Goal: Information Seeking & Learning: Learn about a topic

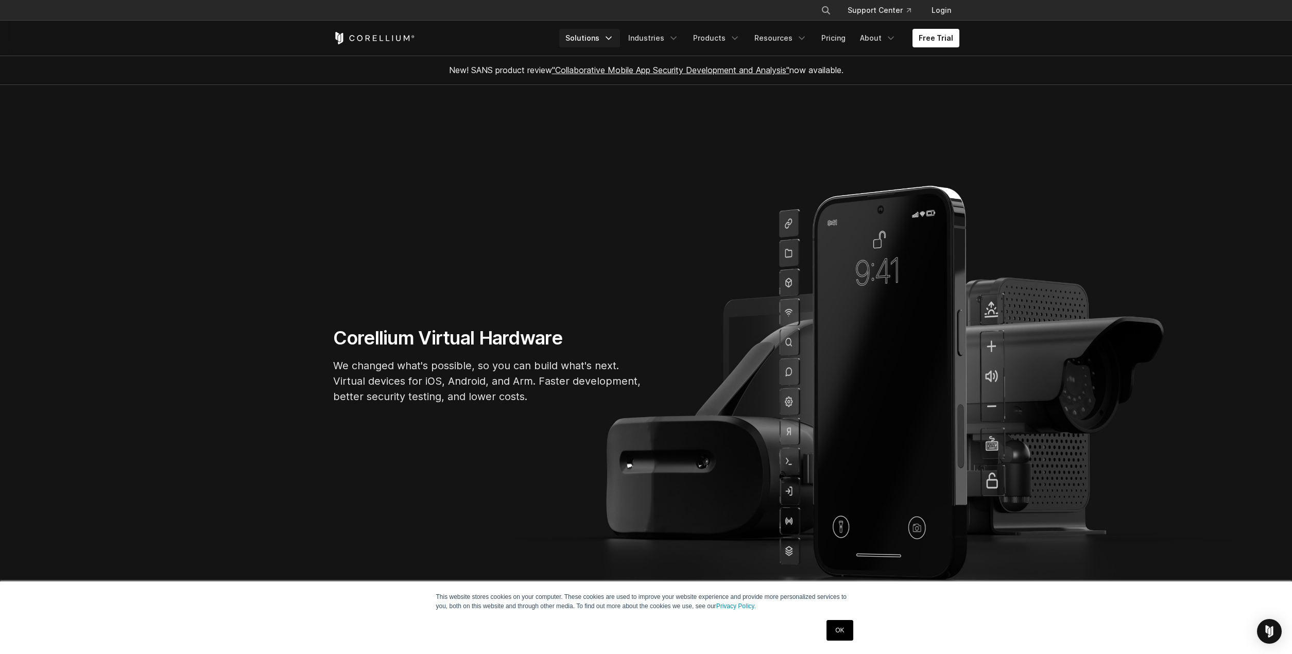
click at [602, 40] on link "Solutions" at bounding box center [589, 38] width 61 height 19
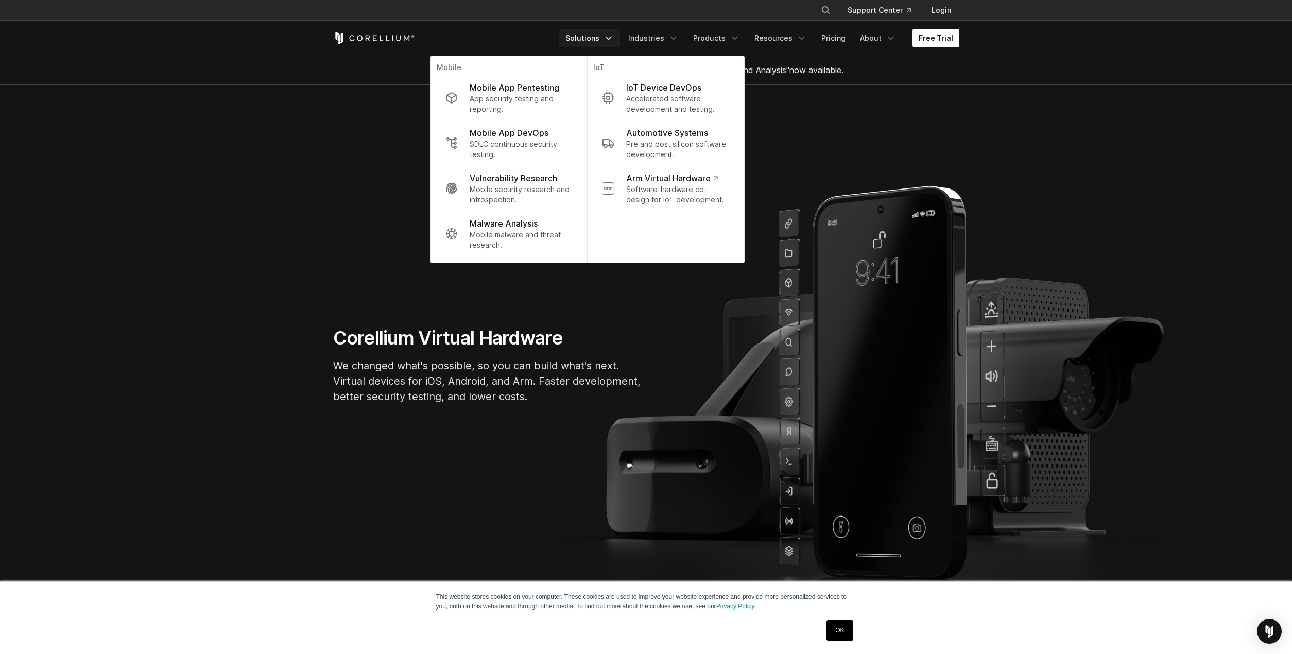
click at [602, 40] on link "Solutions" at bounding box center [589, 38] width 61 height 19
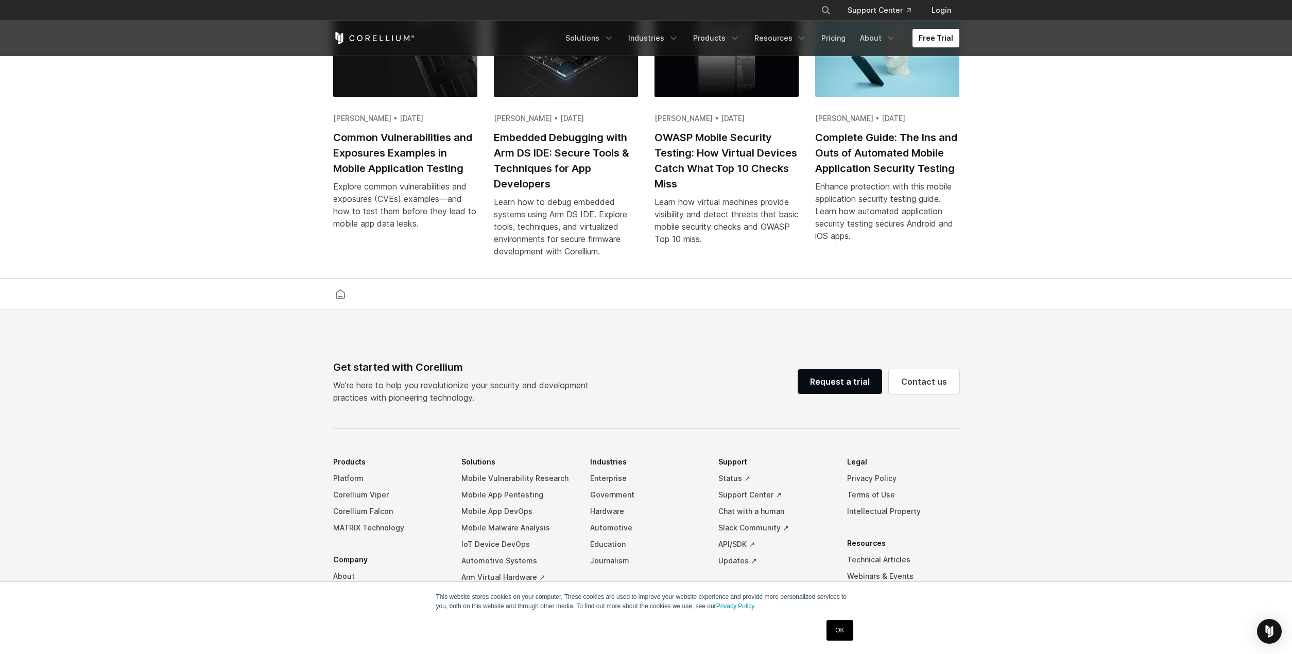
scroll to position [2395, 0]
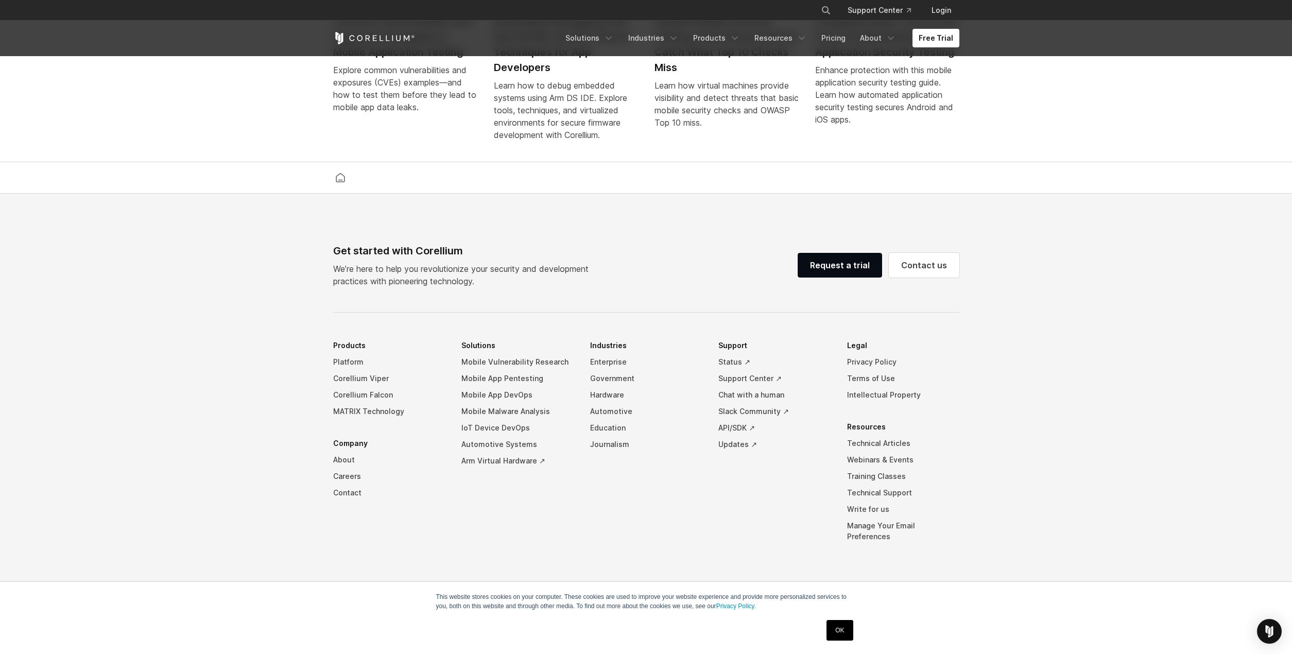
click at [844, 635] on link "OK" at bounding box center [839, 630] width 26 height 21
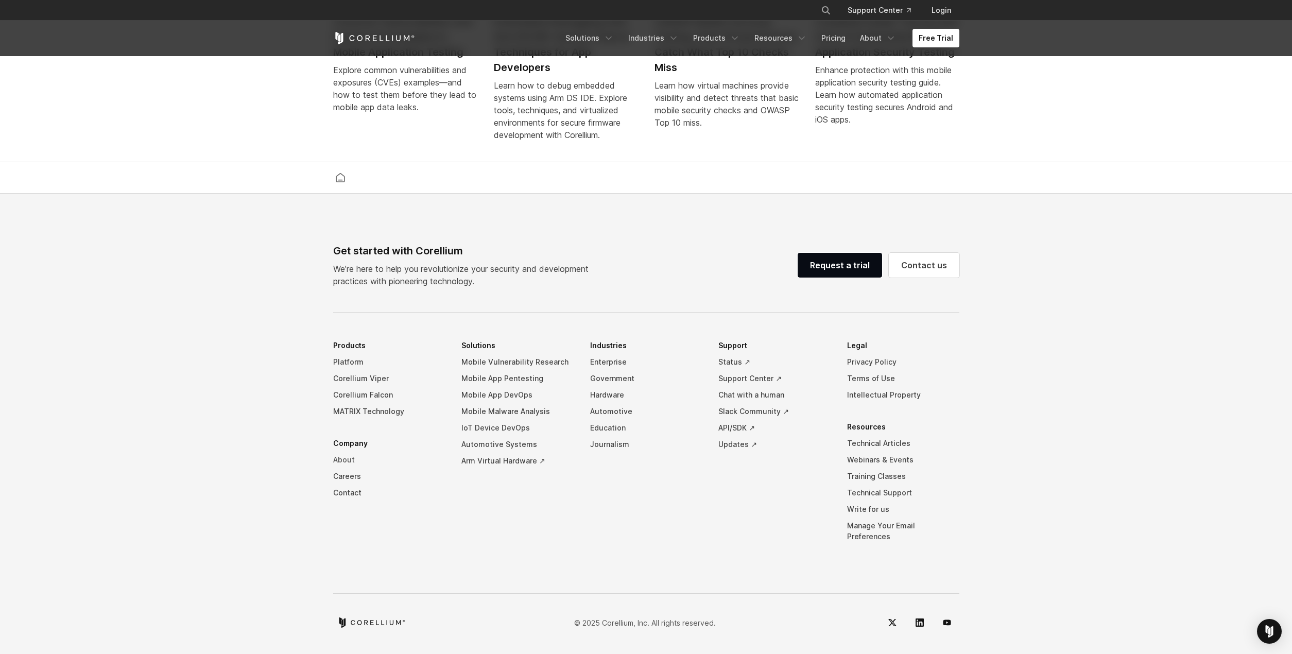
click at [341, 468] on link "About" at bounding box center [389, 460] width 112 height 16
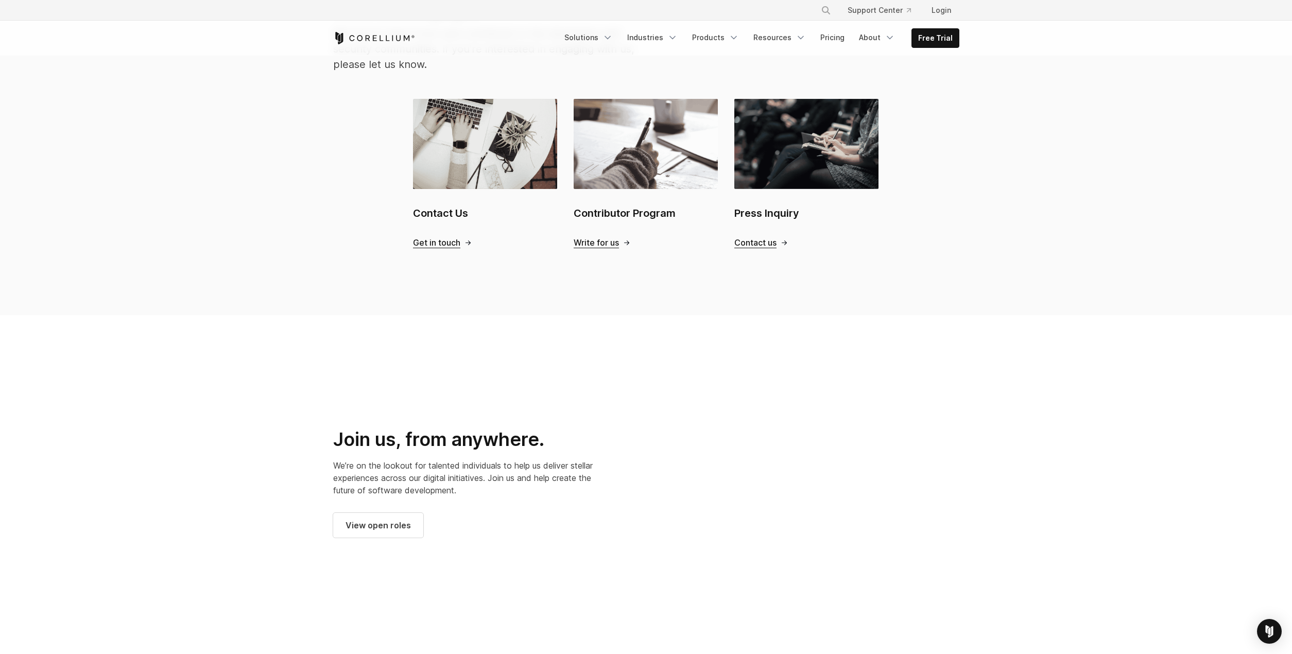
scroll to position [1030, 0]
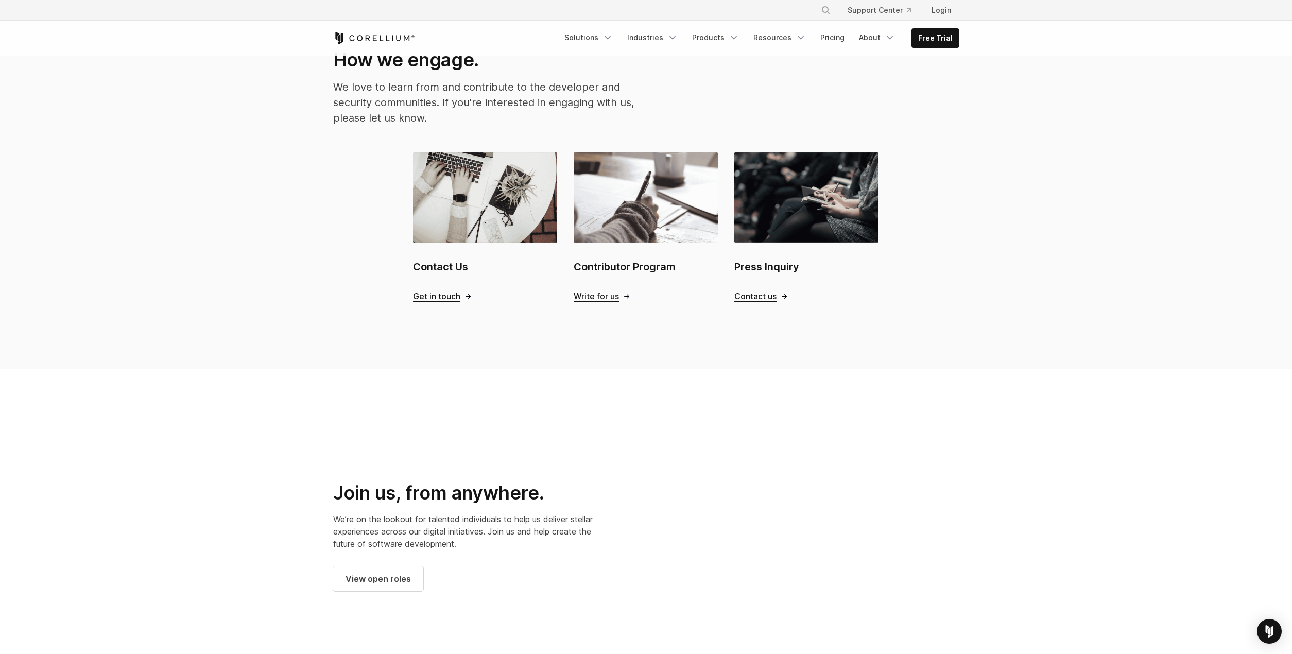
click at [433, 259] on h2 "Contact Us" at bounding box center [485, 266] width 144 height 15
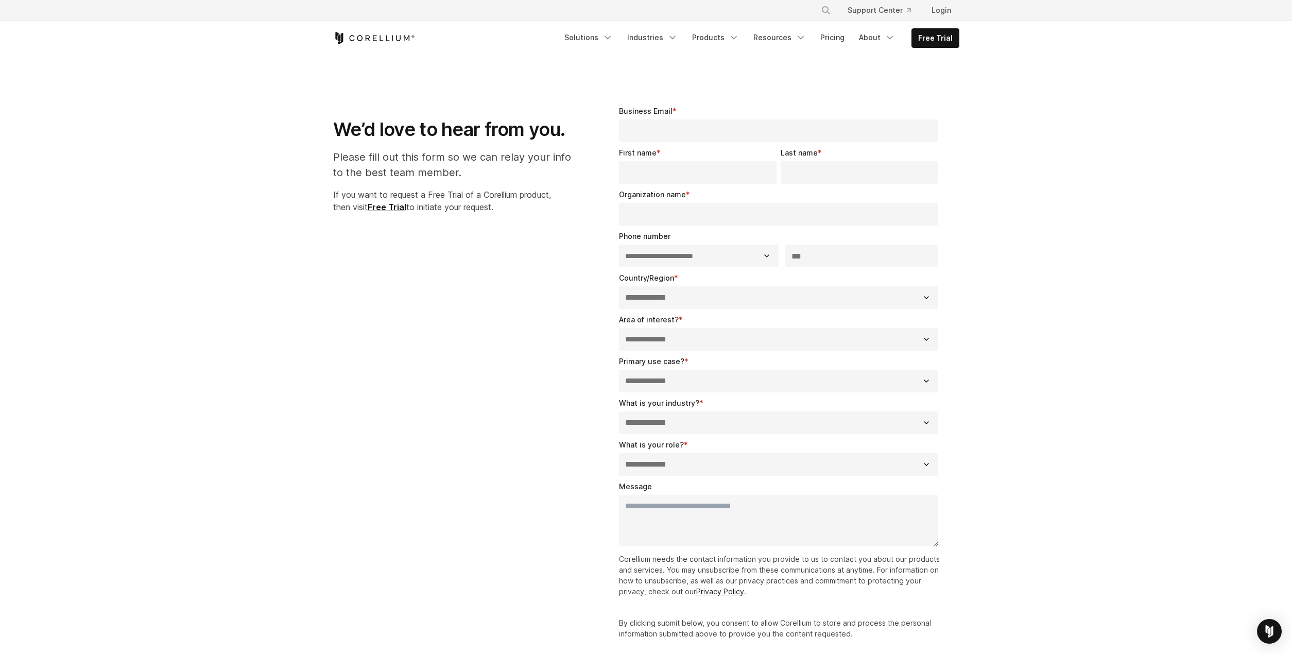
select select "**"
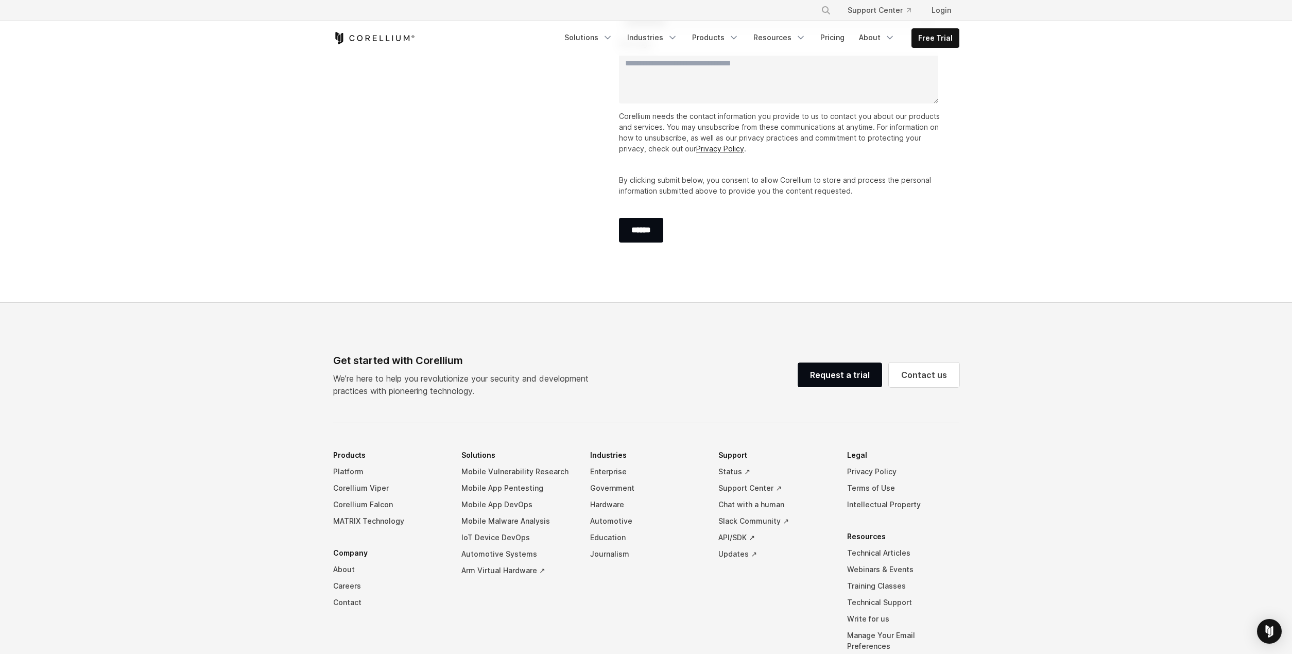
scroll to position [543, 0]
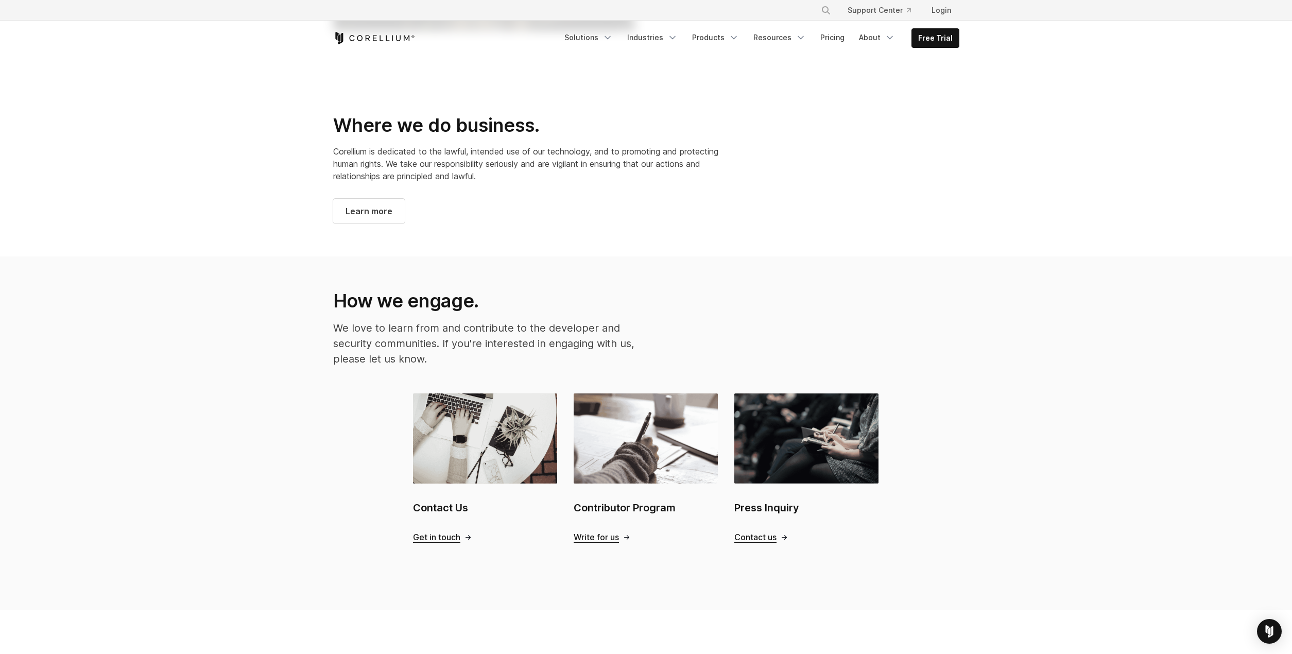
scroll to position [772, 0]
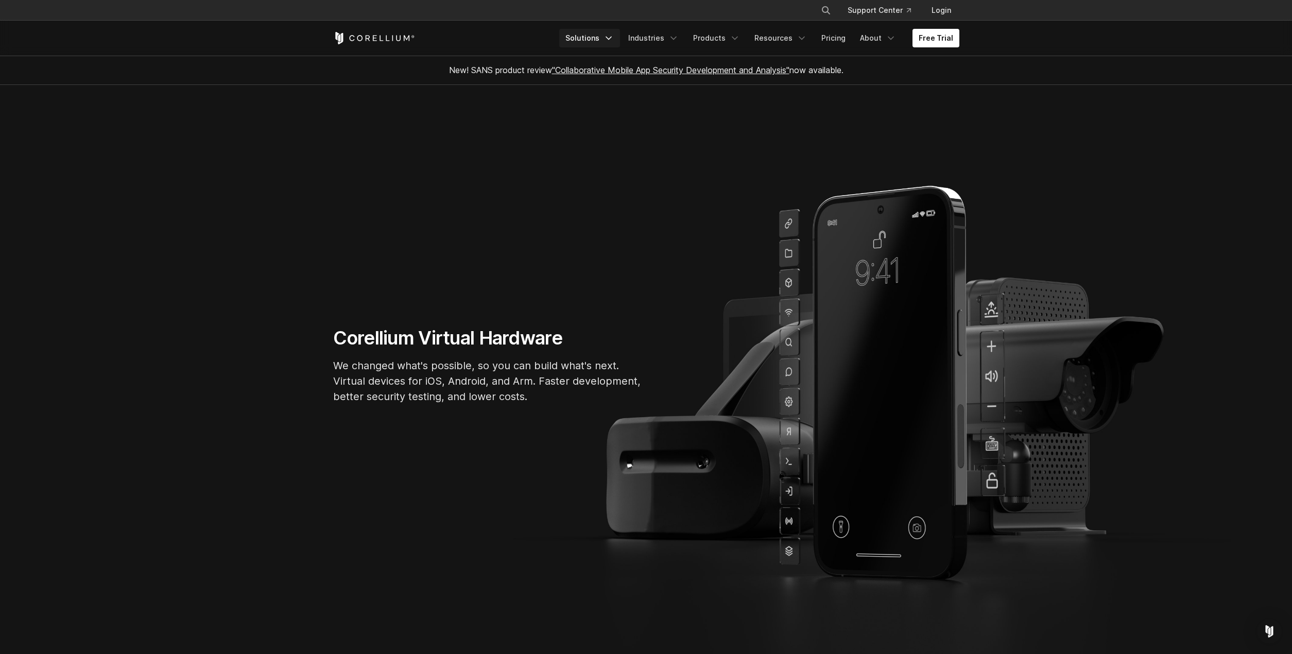
click at [602, 34] on link "Solutions" at bounding box center [589, 38] width 61 height 19
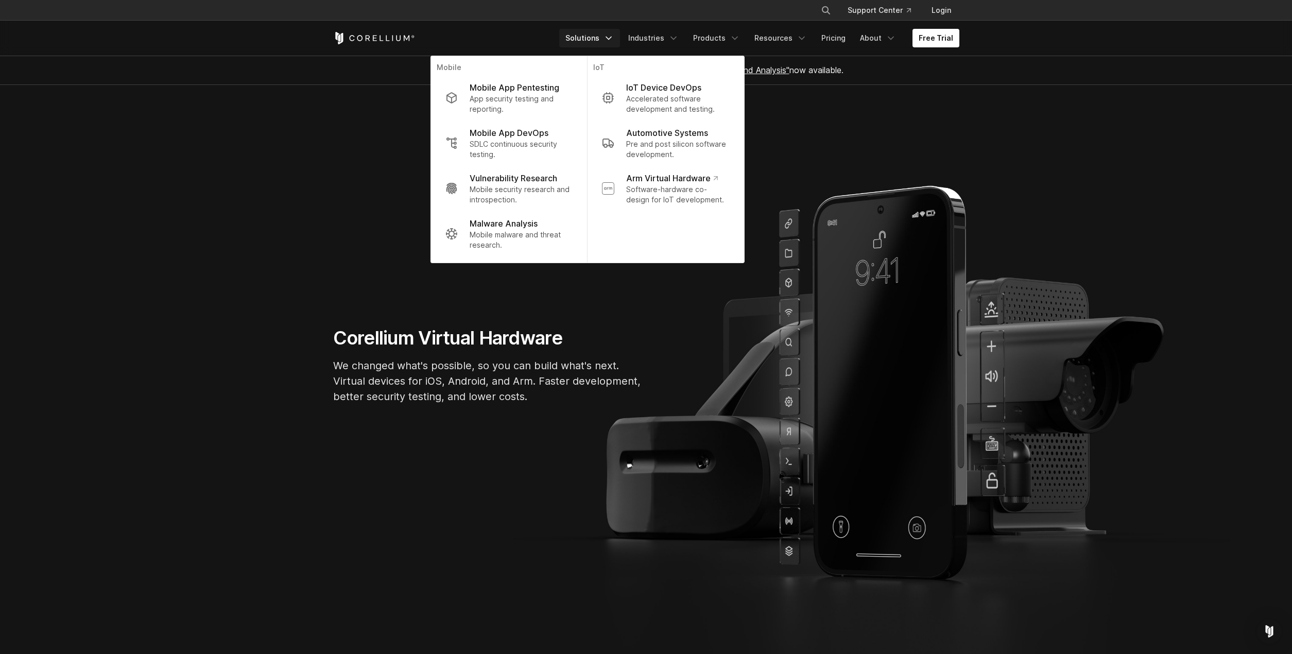
click at [1083, 398] on section "Corellium Virtual Hardware We changed what's possible, so you can build what's …" at bounding box center [646, 369] width 1292 height 569
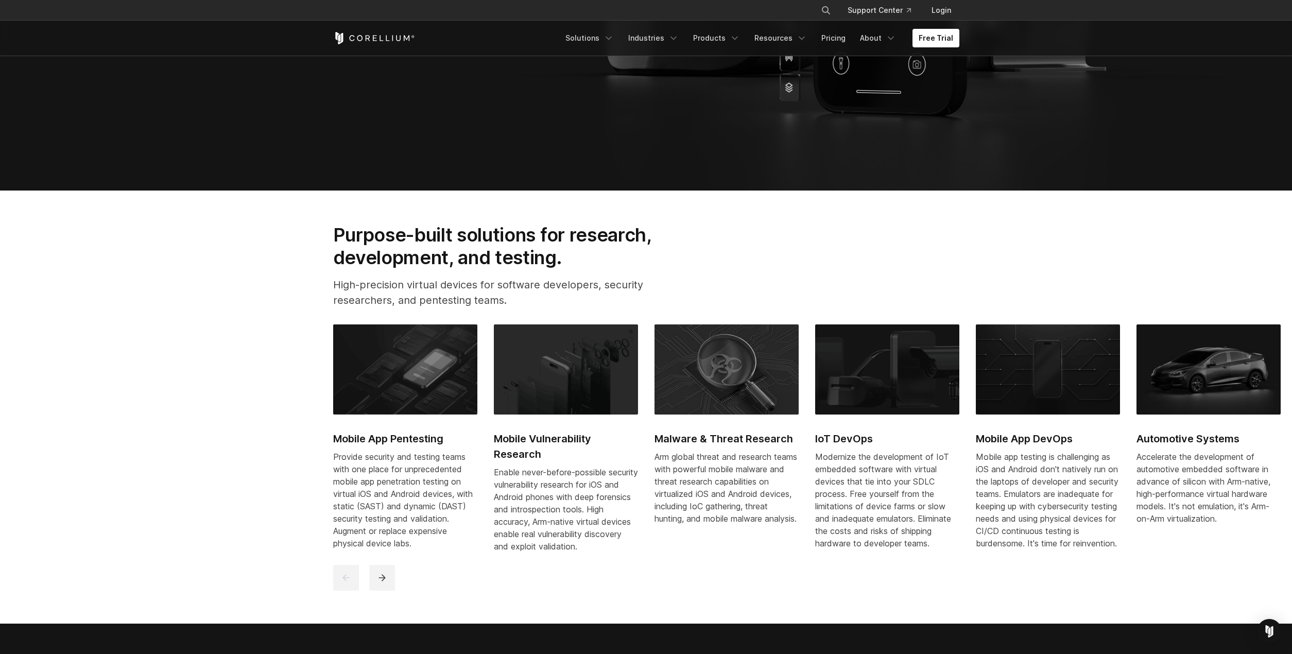
scroll to position [515, 0]
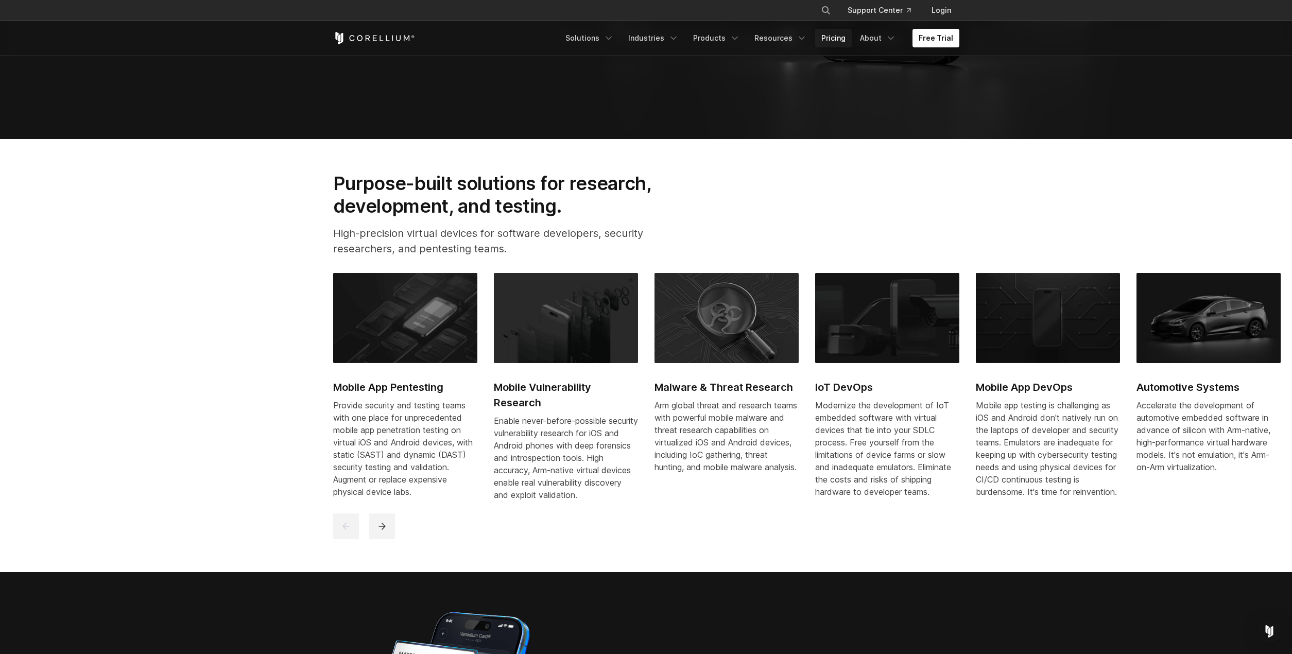
click at [846, 37] on link "Pricing" at bounding box center [833, 38] width 37 height 19
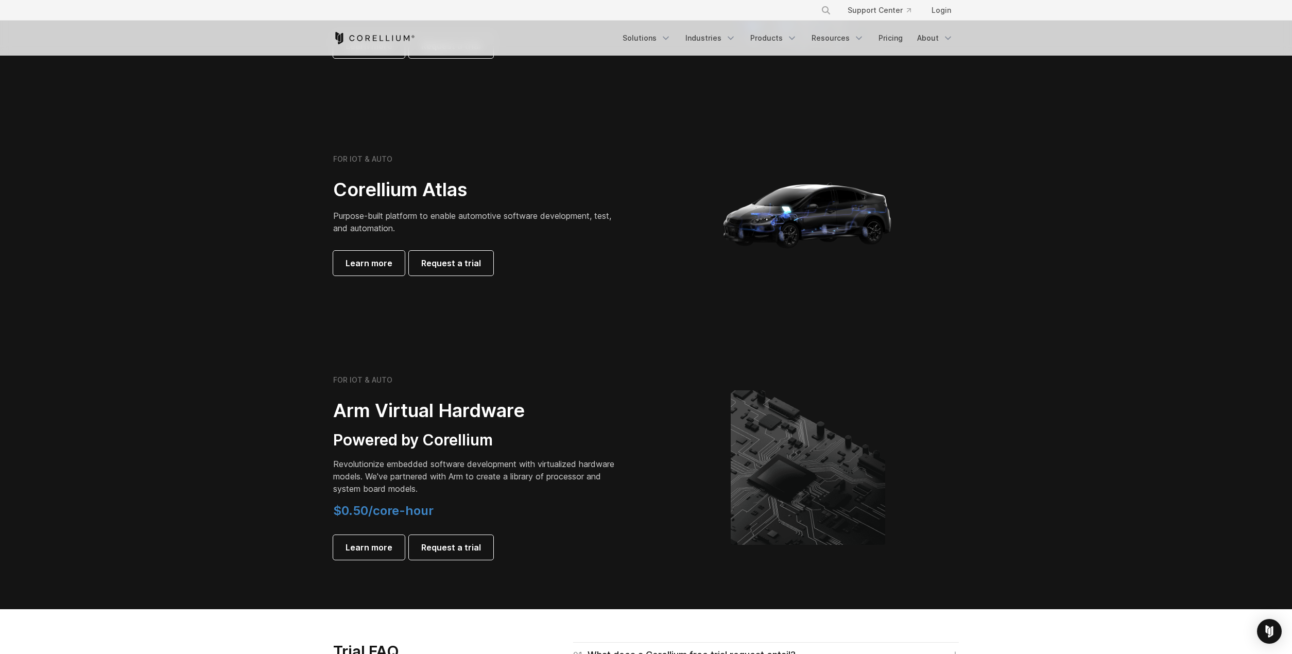
scroll to position [1133, 0]
